Goal: Navigation & Orientation: Find specific page/section

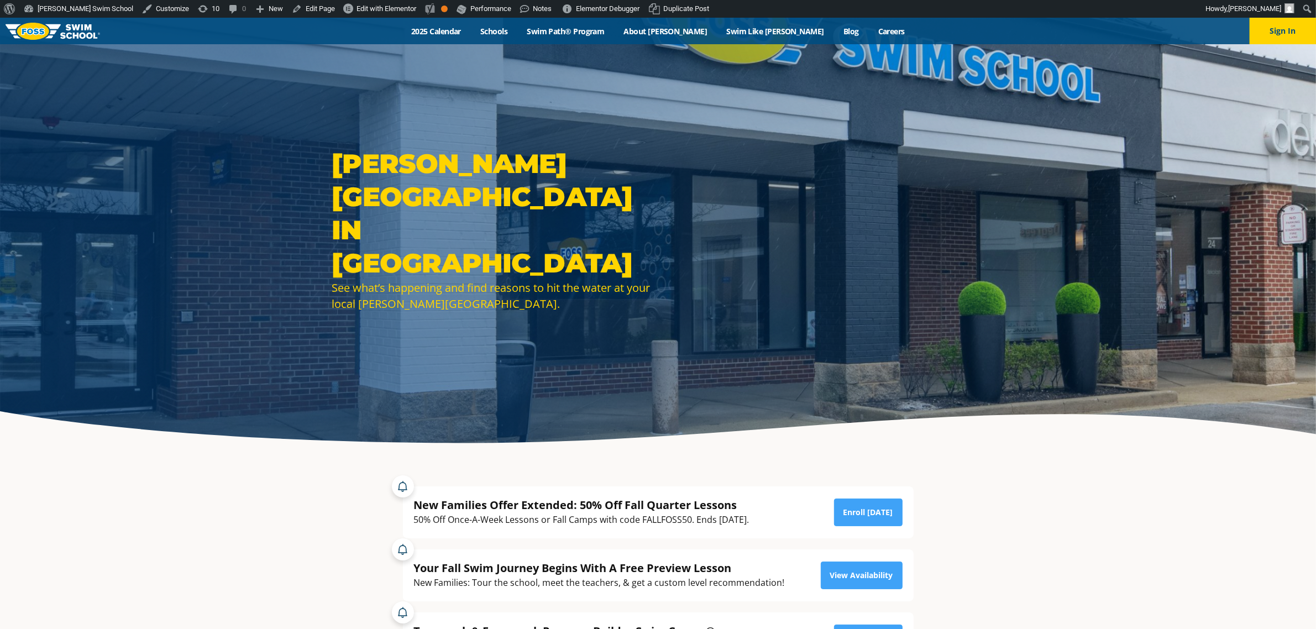
click at [517, 28] on link "Schools" at bounding box center [494, 31] width 46 height 11
click at [517, 33] on link "Schools" at bounding box center [494, 31] width 46 height 11
